Goal: Information Seeking & Learning: Learn about a topic

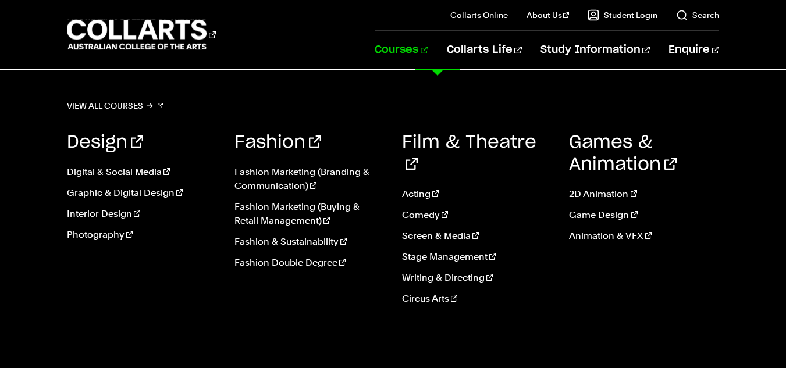
click at [428, 44] on link "Courses" at bounding box center [401, 50] width 53 height 38
click at [480, 144] on link "Film & Theatre" at bounding box center [469, 154] width 134 height 40
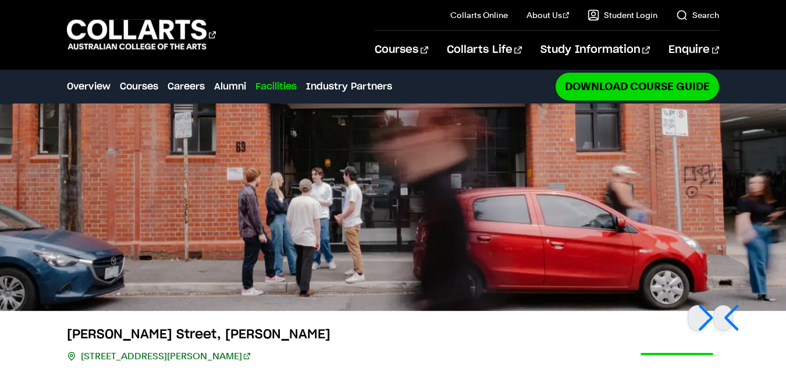
scroll to position [2831, 0]
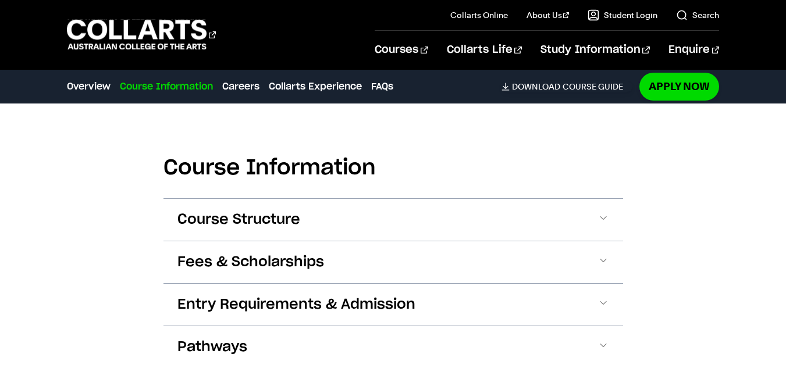
scroll to position [1250, 0]
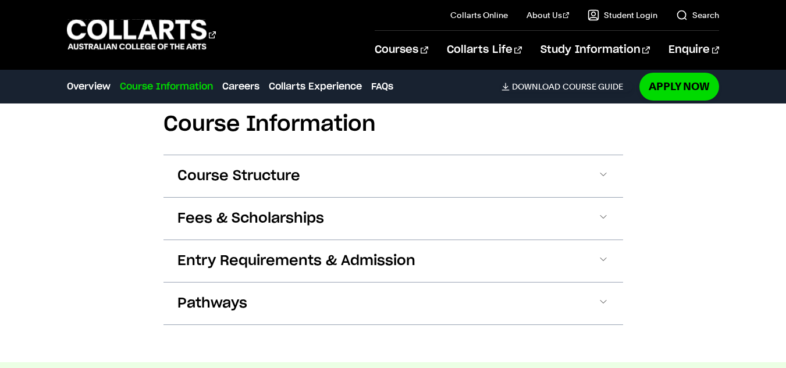
drag, startPoint x: 792, startPoint y: 24, endPoint x: 794, endPoint y: 124, distance: 99.5
